Goal: Task Accomplishment & Management: Use online tool/utility

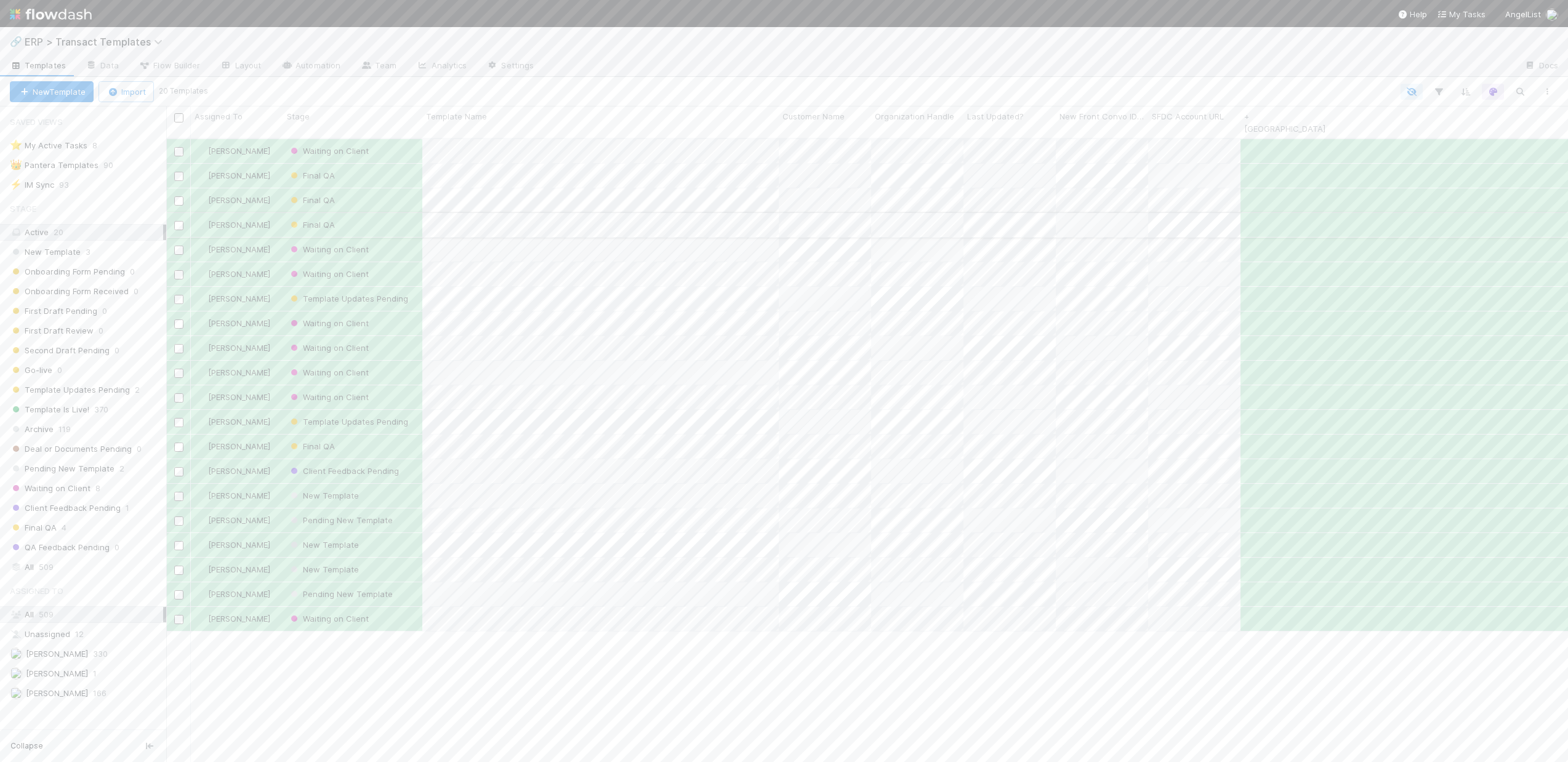
scroll to position [624, 1392]
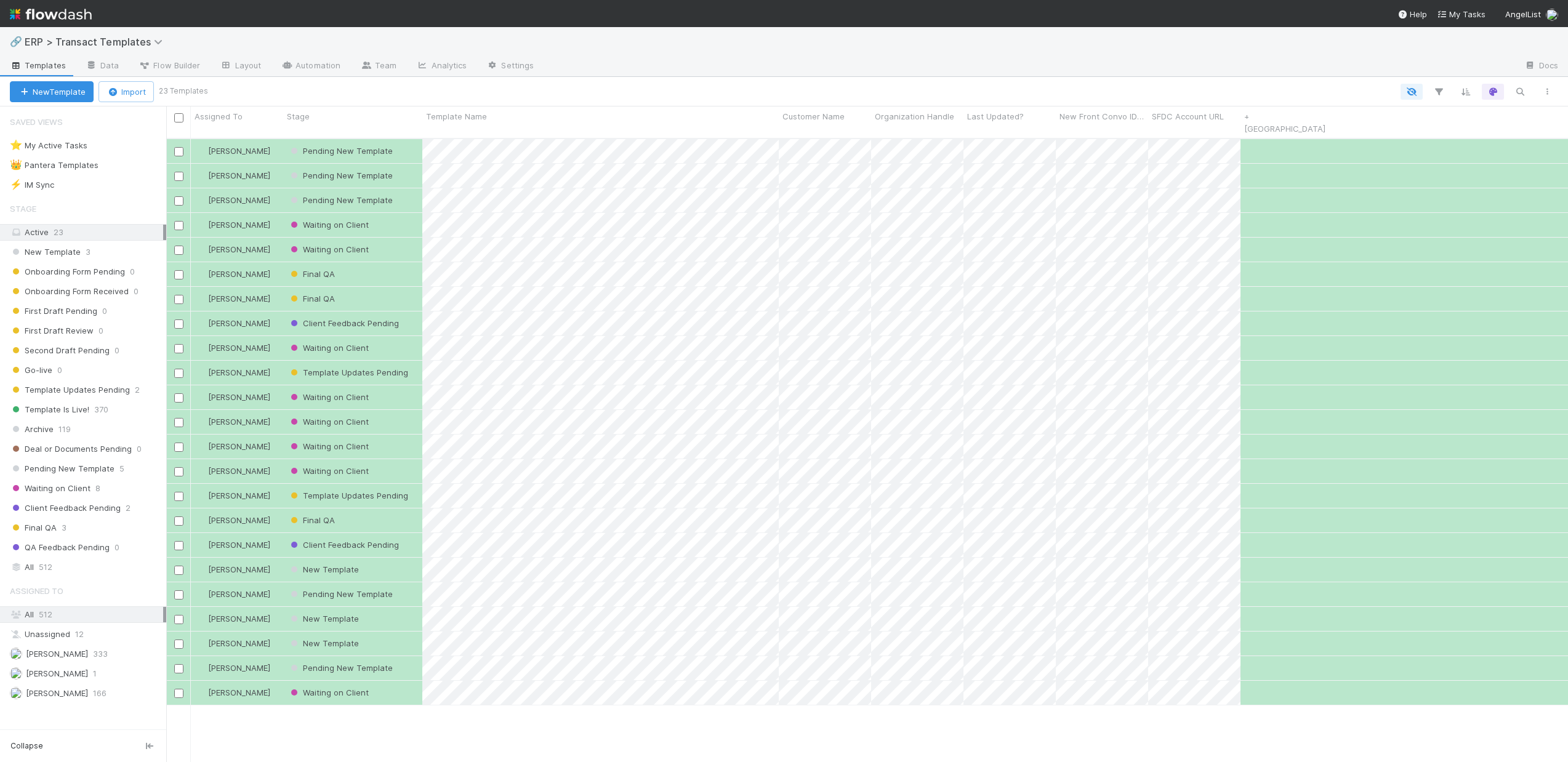
scroll to position [624, 1392]
click at [397, 262] on div "Final QA" at bounding box center [353, 274] width 139 height 24
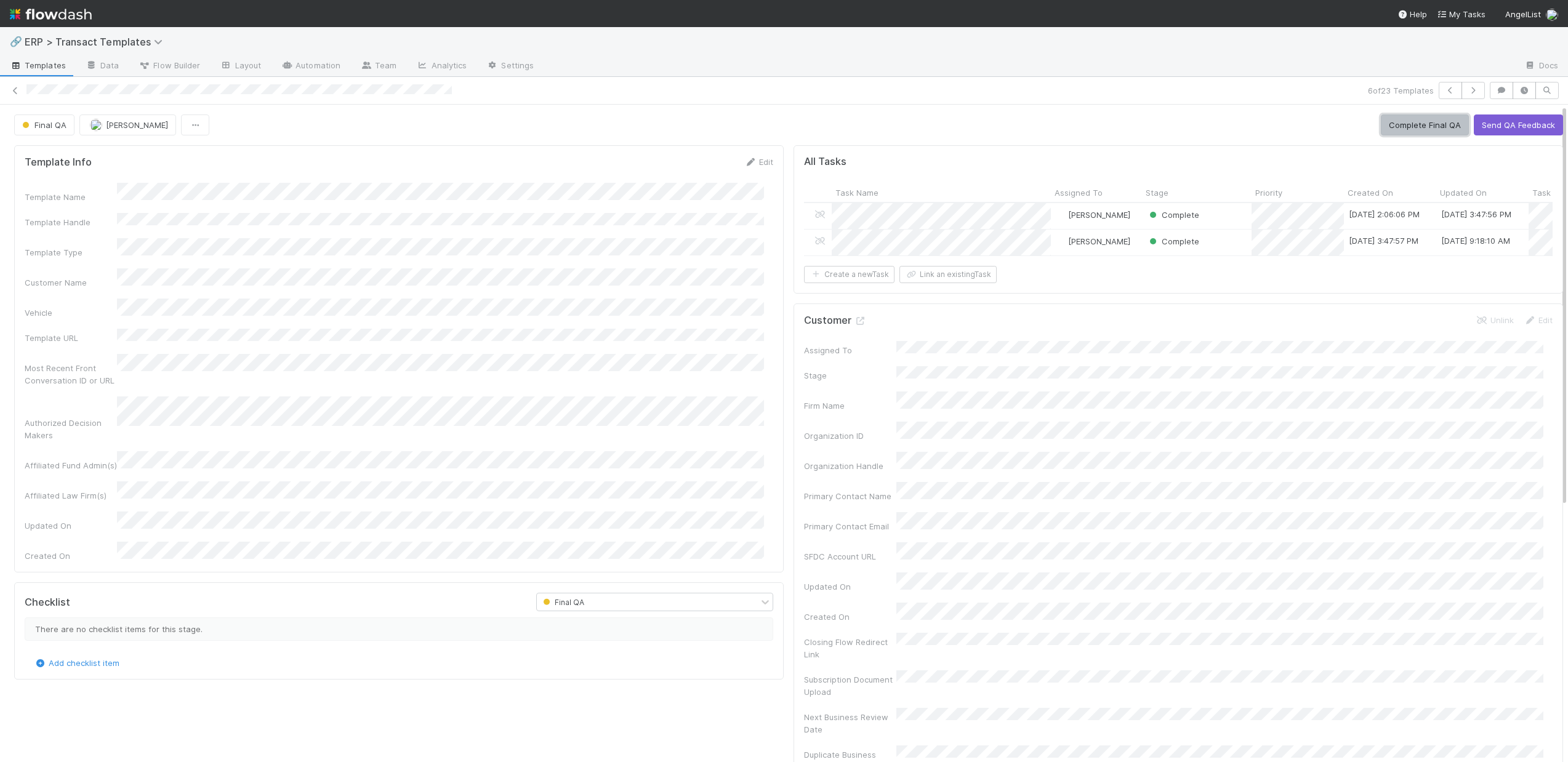
click at [1431, 132] on button "Complete Final QA" at bounding box center [1425, 125] width 88 height 21
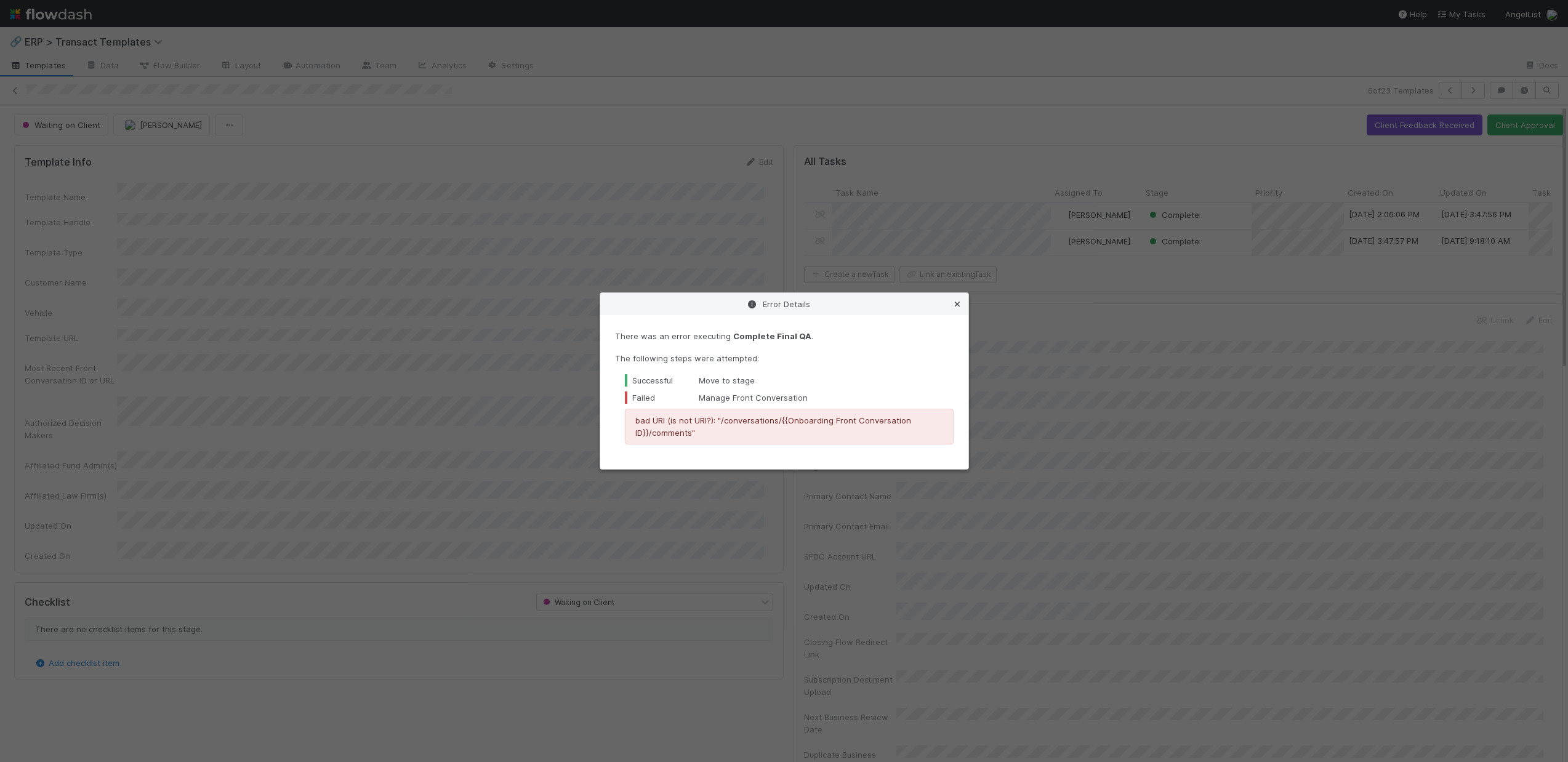
click at [962, 304] on icon at bounding box center [957, 304] width 12 height 8
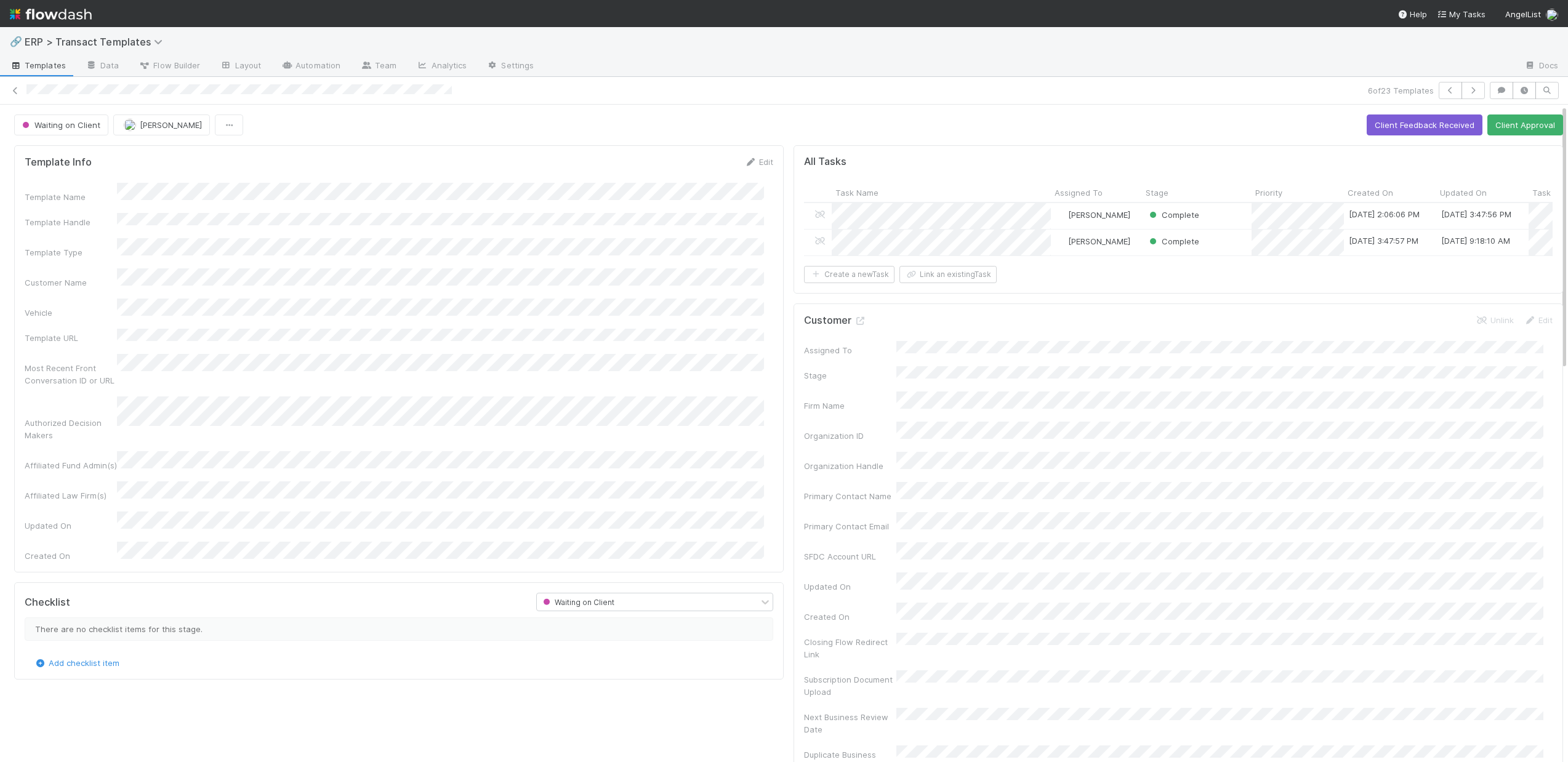
click at [24, 96] on div "6 of 23 Templates" at bounding box center [784, 90] width 1568 height 17
click at [20, 87] on icon at bounding box center [16, 91] width 12 height 8
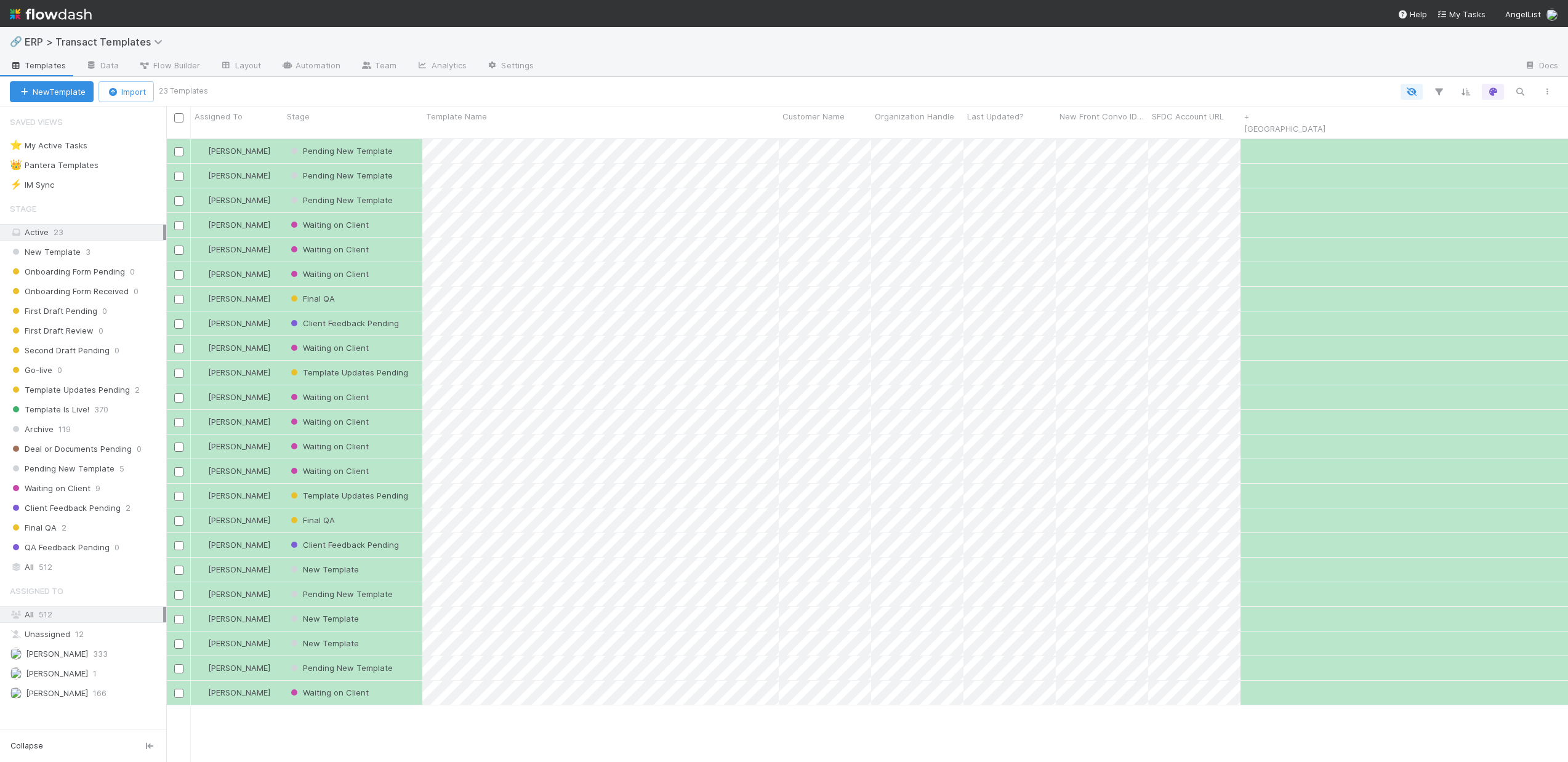
scroll to position [624, 1392]
click at [397, 511] on div "Final QA" at bounding box center [353, 520] width 139 height 24
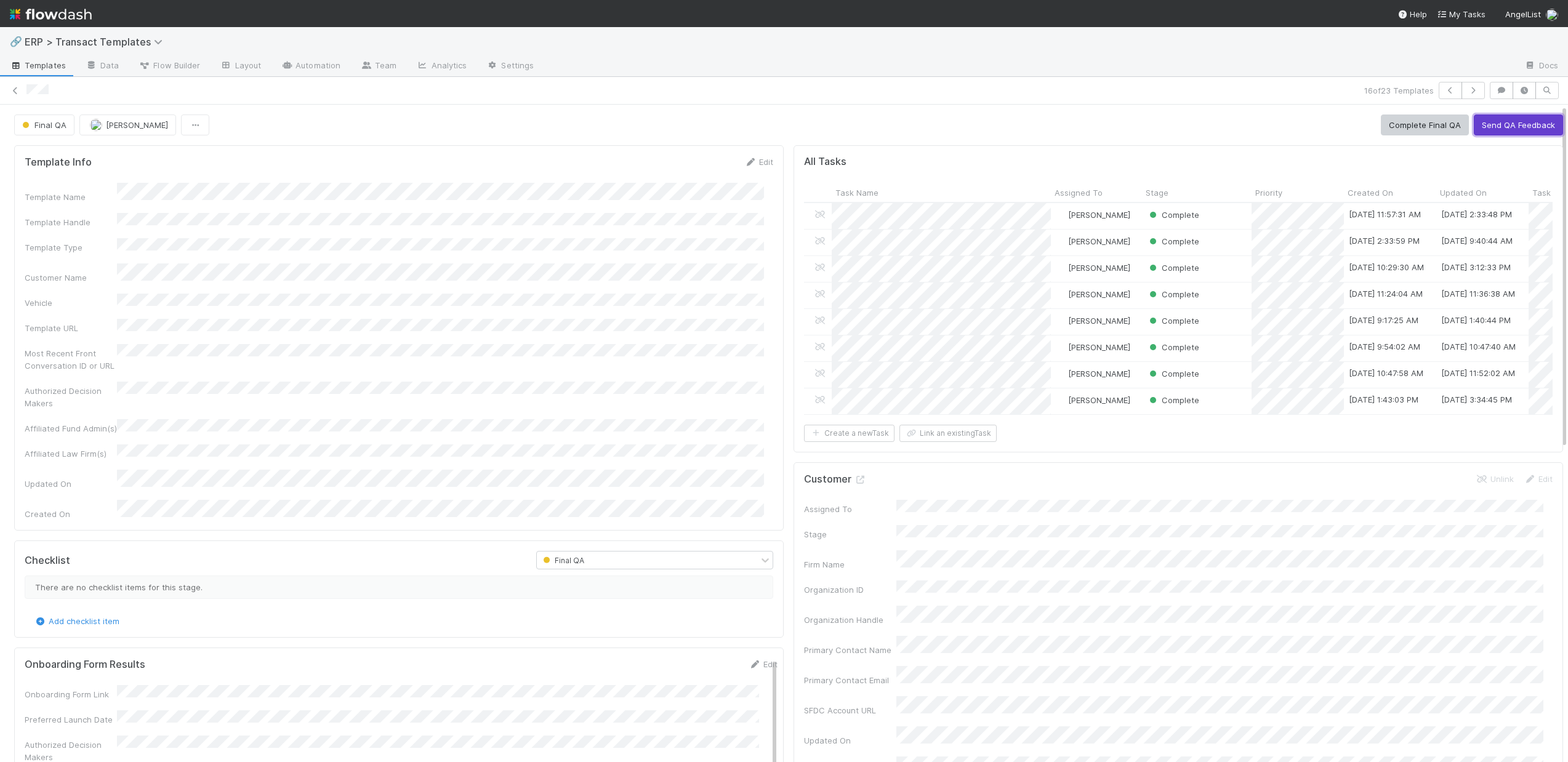
click at [1483, 122] on button "Send QA Feedback" at bounding box center [1518, 125] width 90 height 21
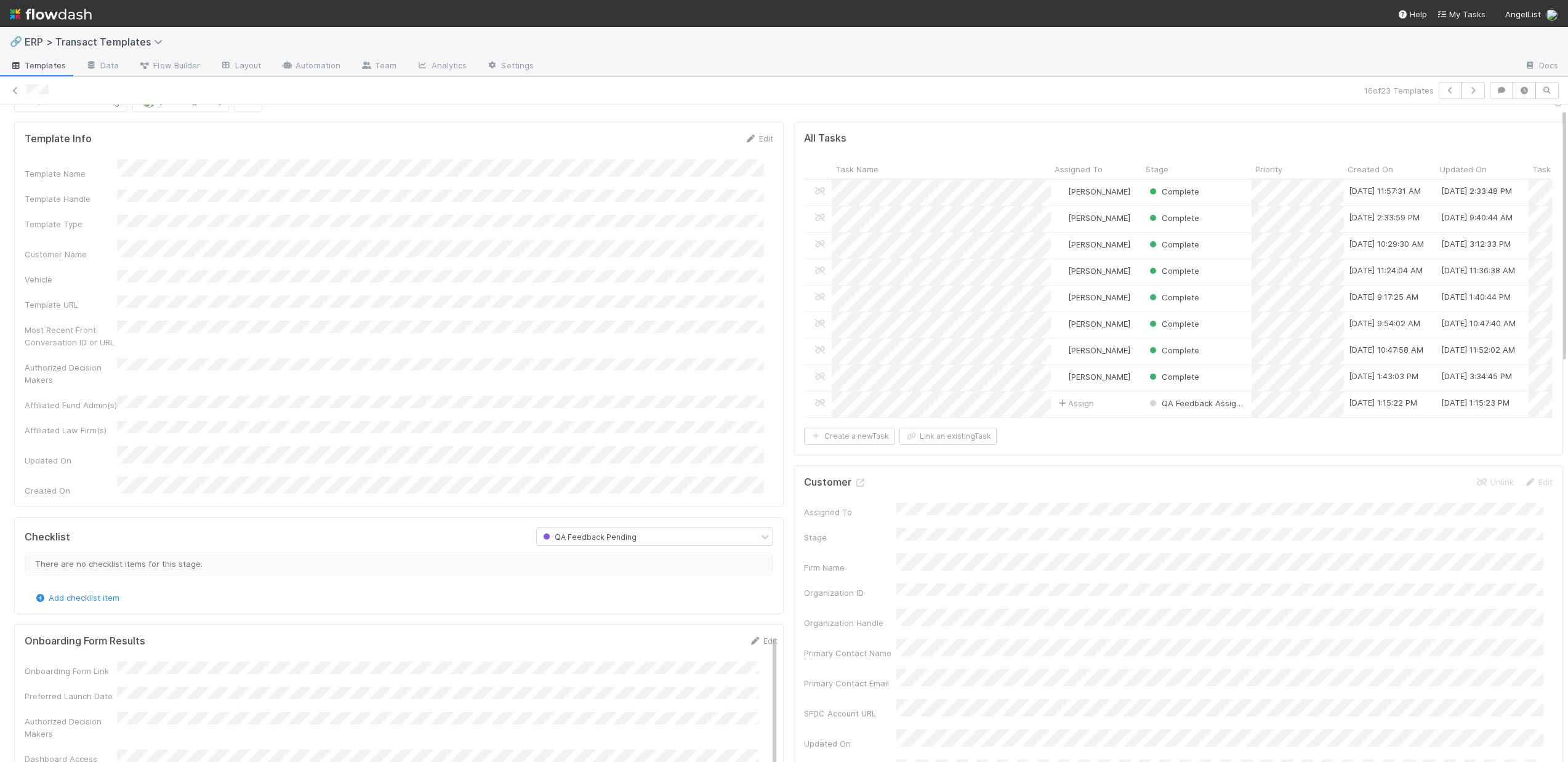
scroll to position [25, 0]
click at [1070, 401] on span "Assign" at bounding box center [1075, 401] width 38 height 12
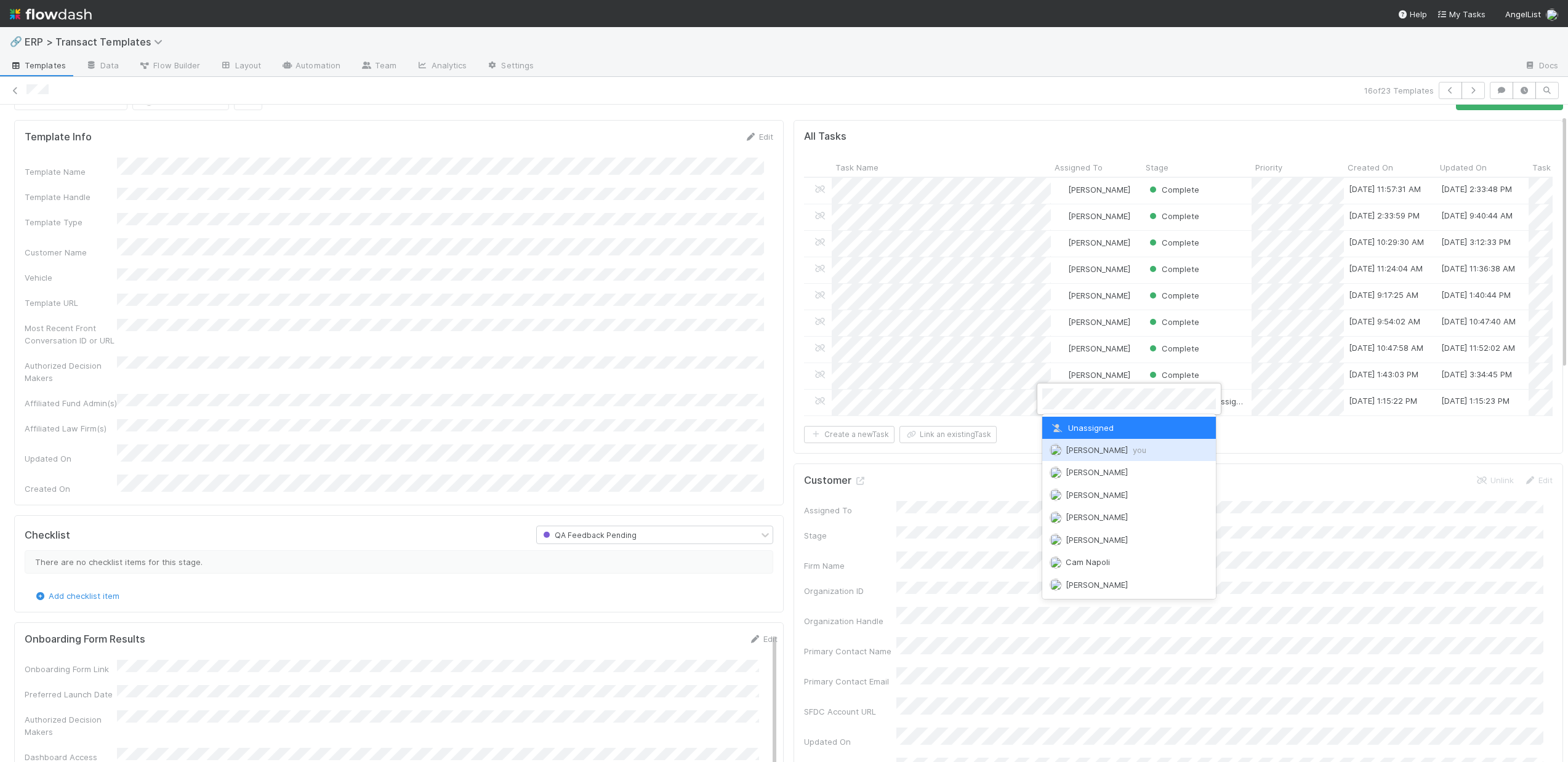
click at [1074, 443] on div "Dillon Fagler you" at bounding box center [1129, 449] width 174 height 22
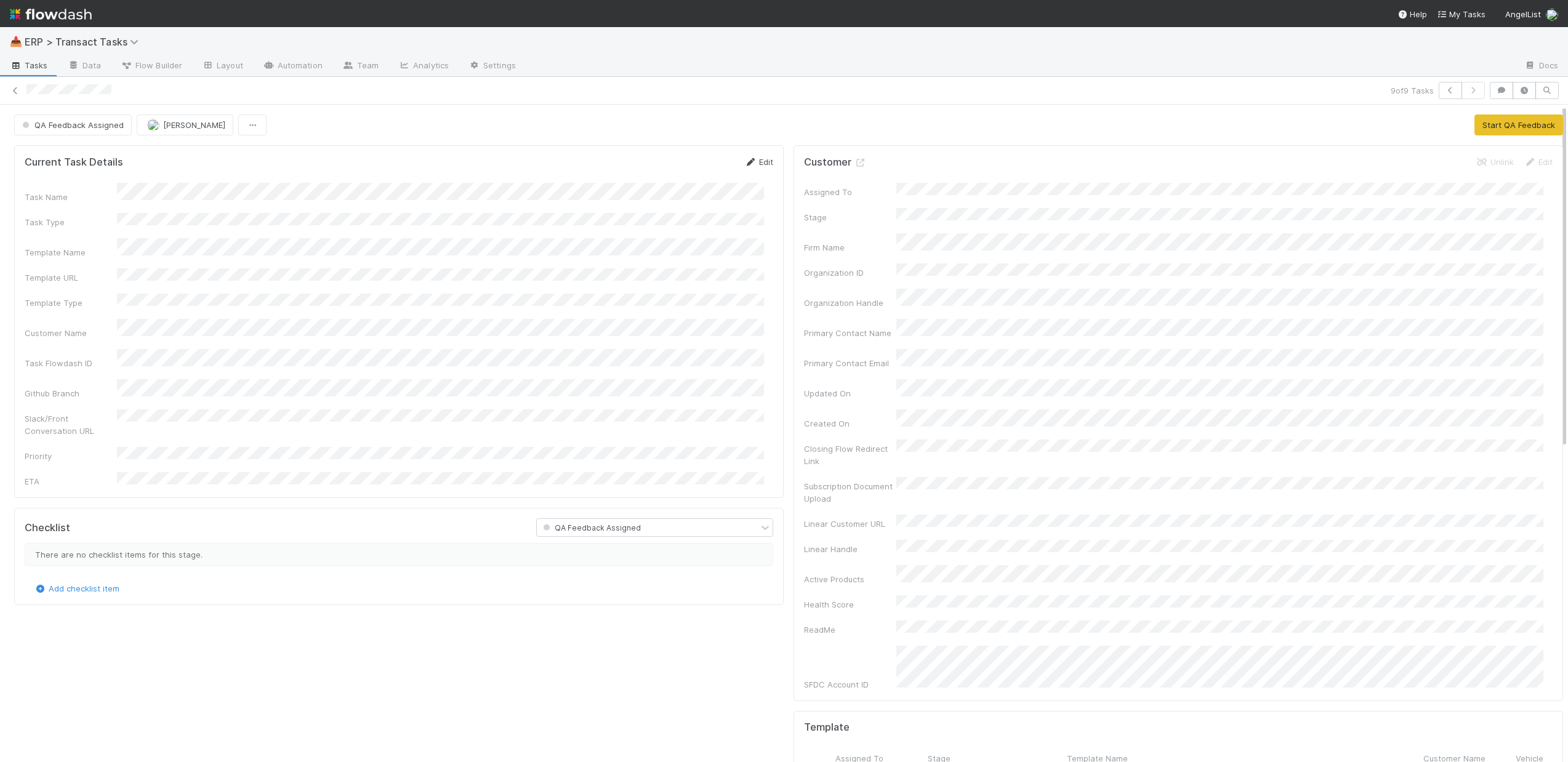
click at [744, 165] on icon at bounding box center [750, 162] width 12 height 8
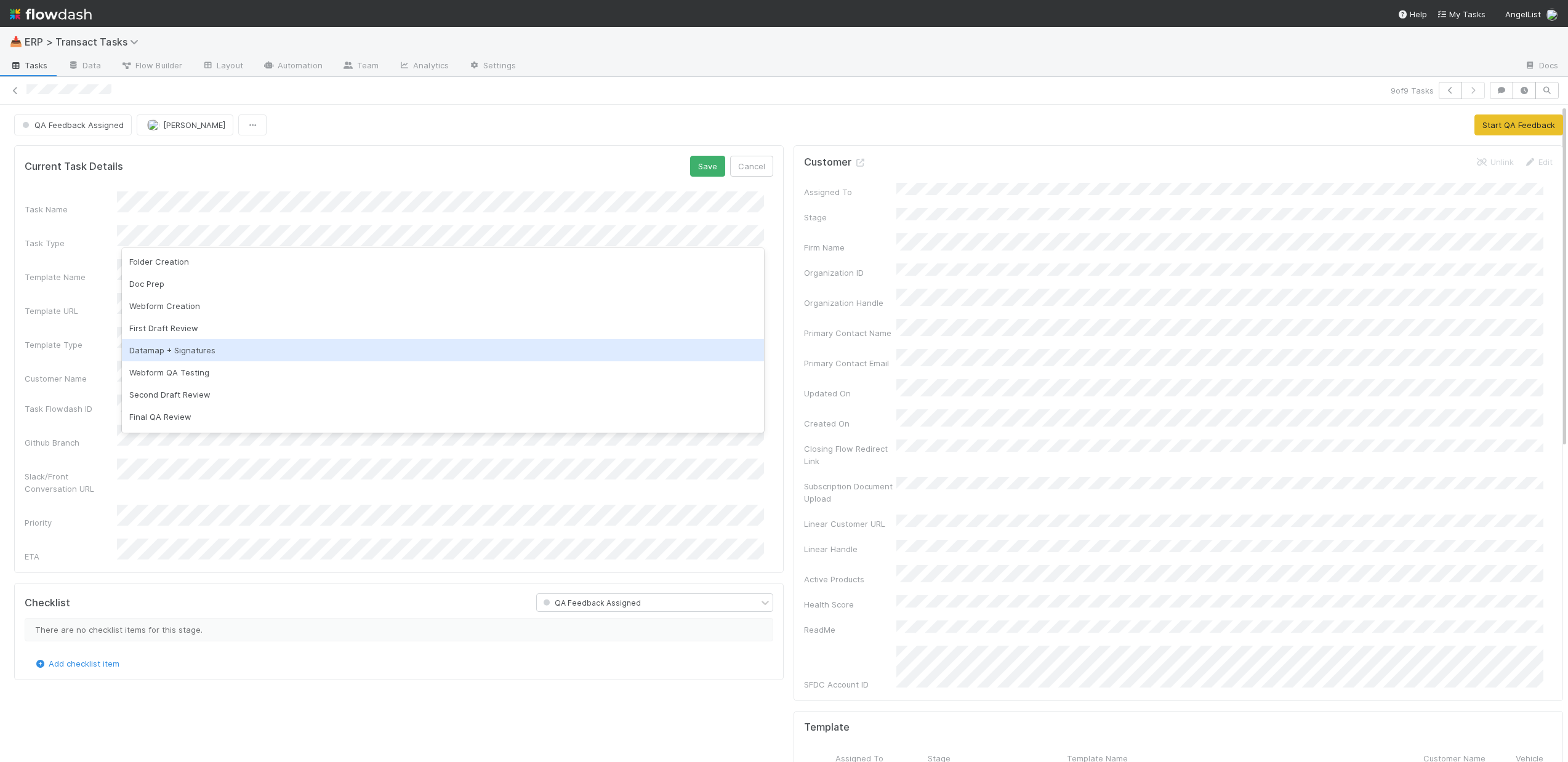
scroll to position [175, 0]
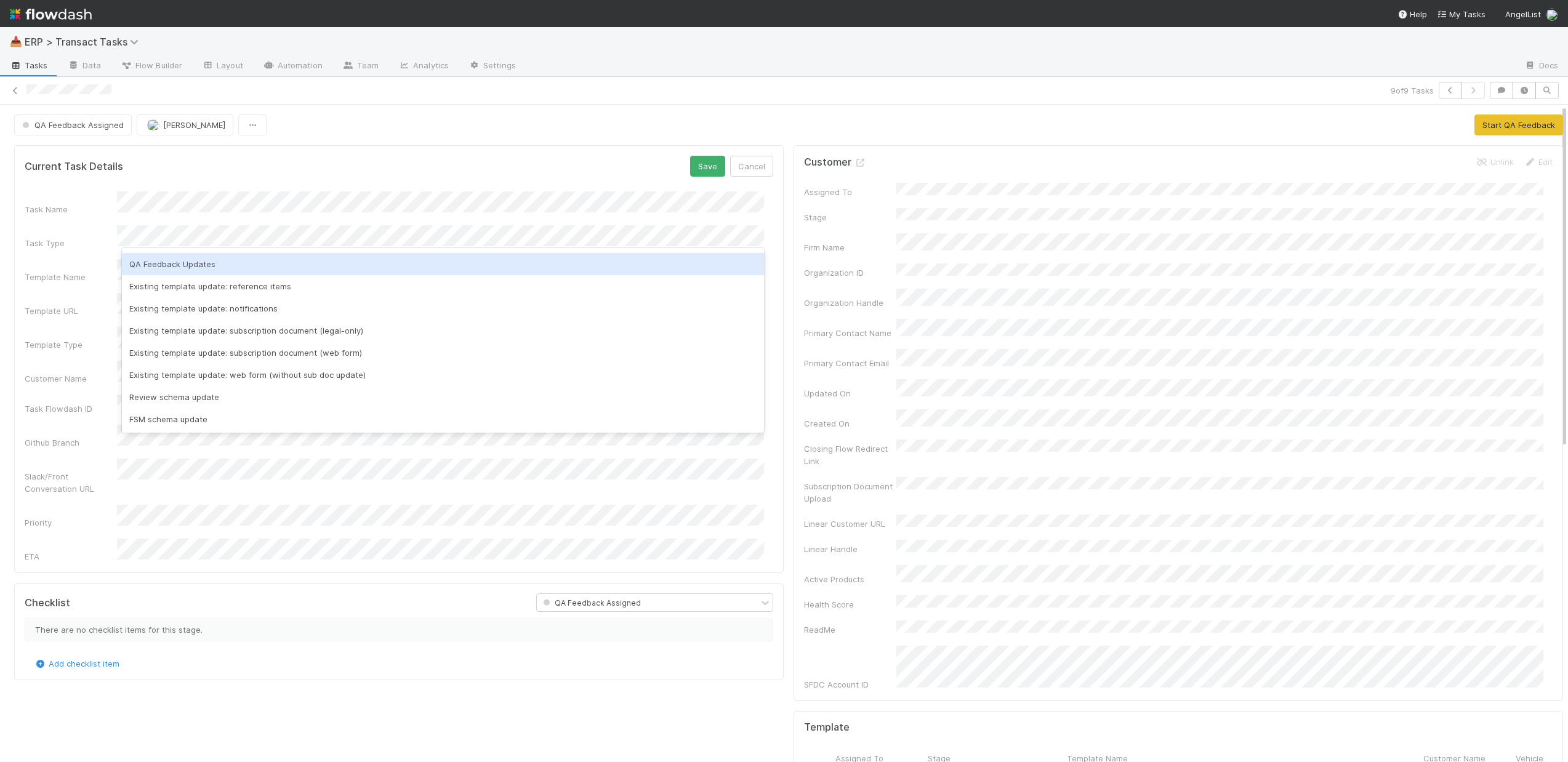
click at [223, 266] on div "QA Feedback Updates" at bounding box center [443, 264] width 642 height 22
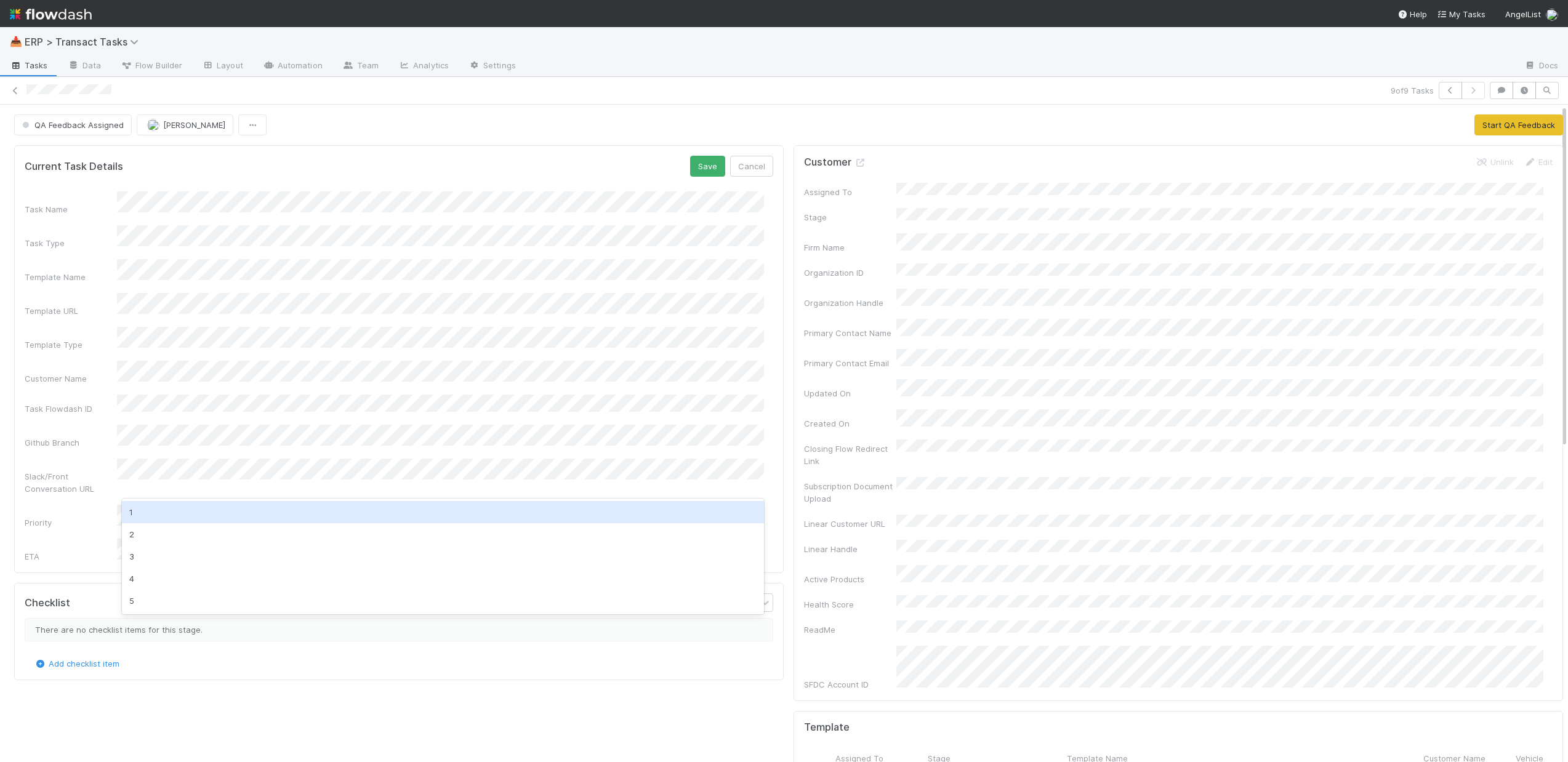
click at [208, 519] on div "1" at bounding box center [443, 512] width 642 height 22
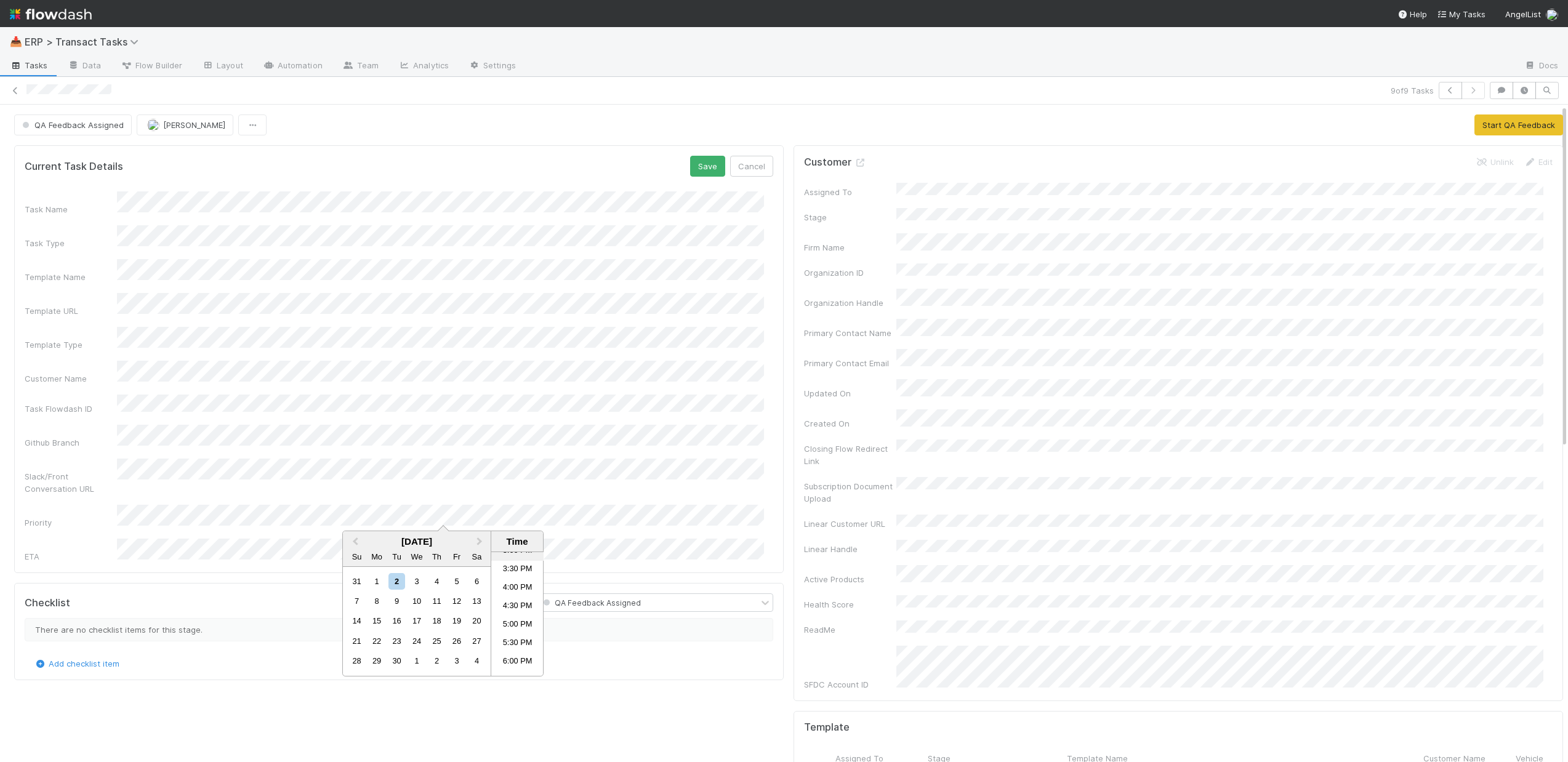
scroll to position [568, 0]
click at [519, 630] on li "5:30 PM" at bounding box center [517, 639] width 52 height 18
click at [706, 159] on button "Save" at bounding box center [708, 166] width 35 height 21
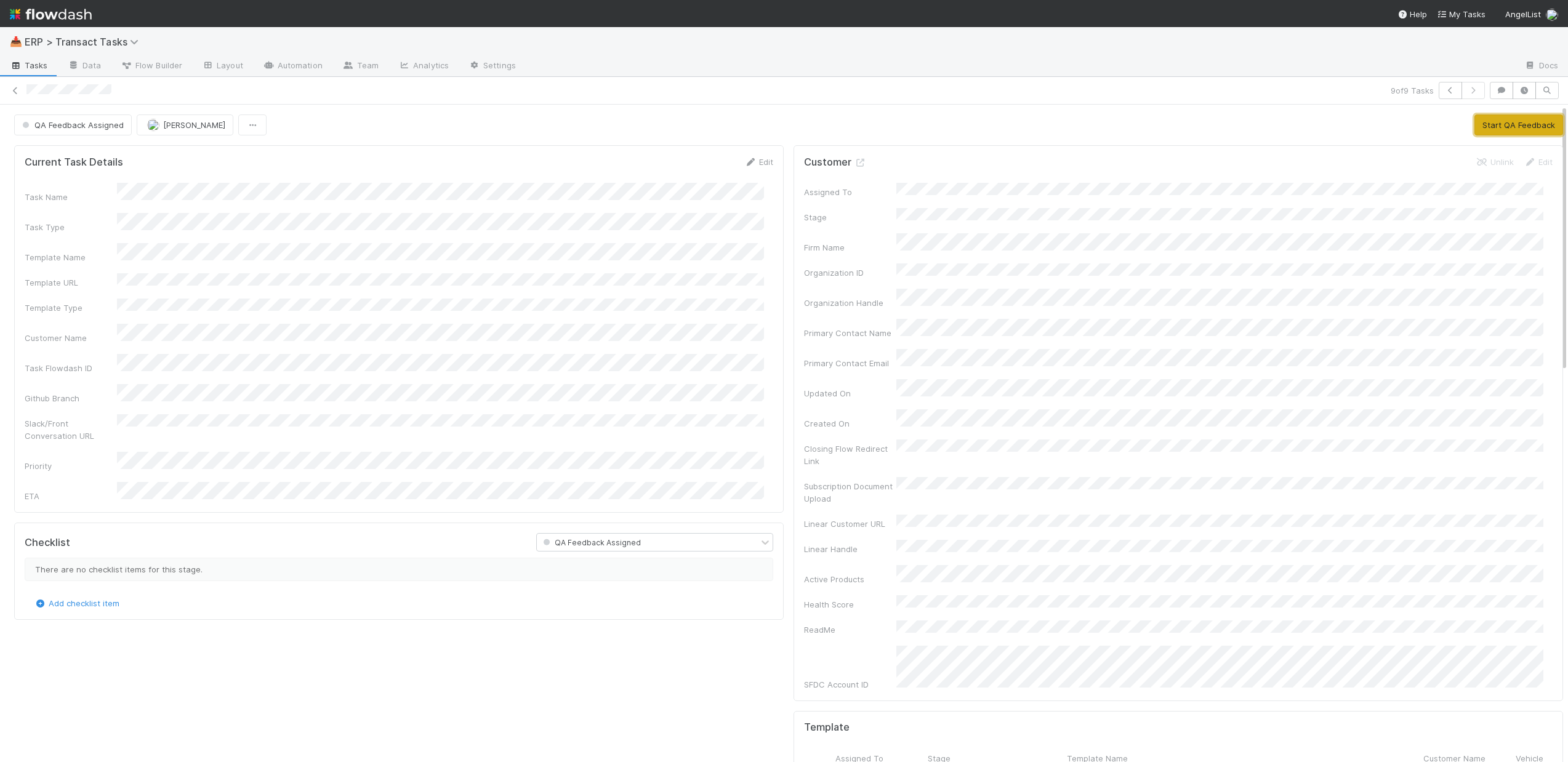
click at [1484, 126] on button "Start QA Feedback" at bounding box center [1518, 125] width 89 height 21
click at [751, 162] on link "Edit" at bounding box center [758, 161] width 29 height 10
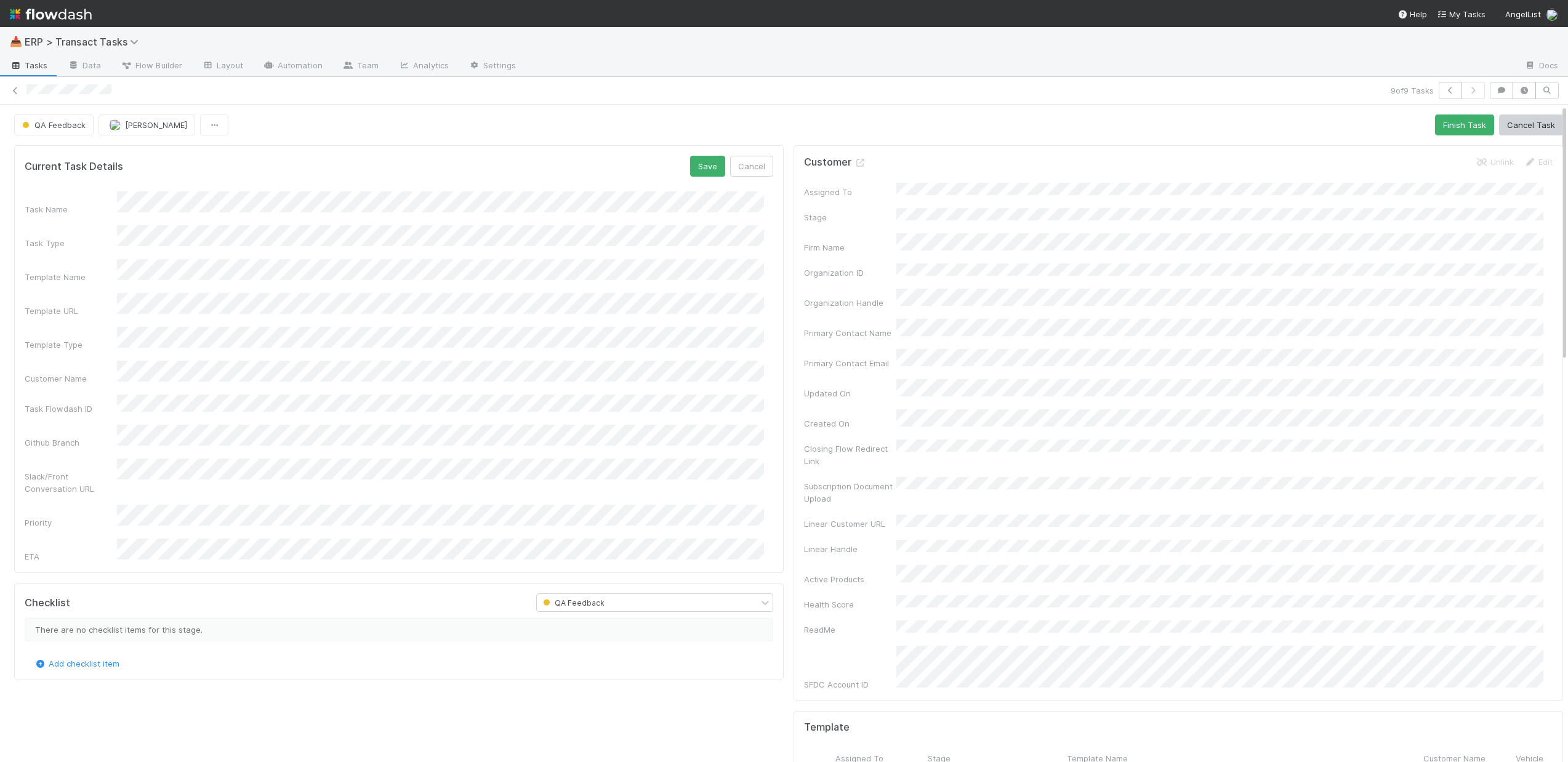
click at [111, 424] on div "Github Branch" at bounding box center [399, 436] width 749 height 24
click at [696, 171] on button "Save" at bounding box center [708, 166] width 35 height 21
